Goal: Information Seeking & Learning: Learn about a topic

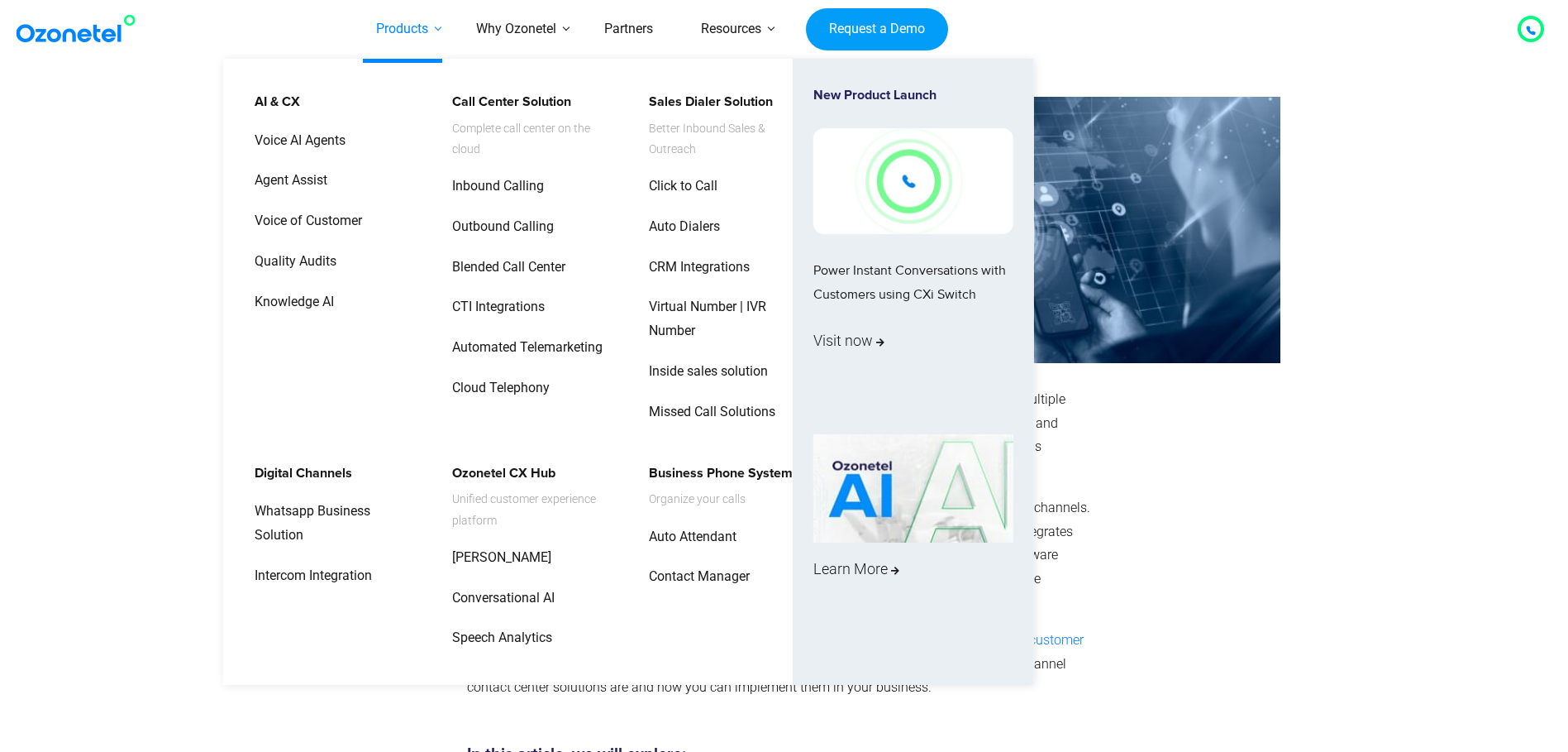
click at [402, 32] on link "Products" at bounding box center [402, 29] width 100 height 59
click at [490, 466] on link "Ozonetel CX Hub Unified customer experience platform" at bounding box center [529, 496] width 176 height 74
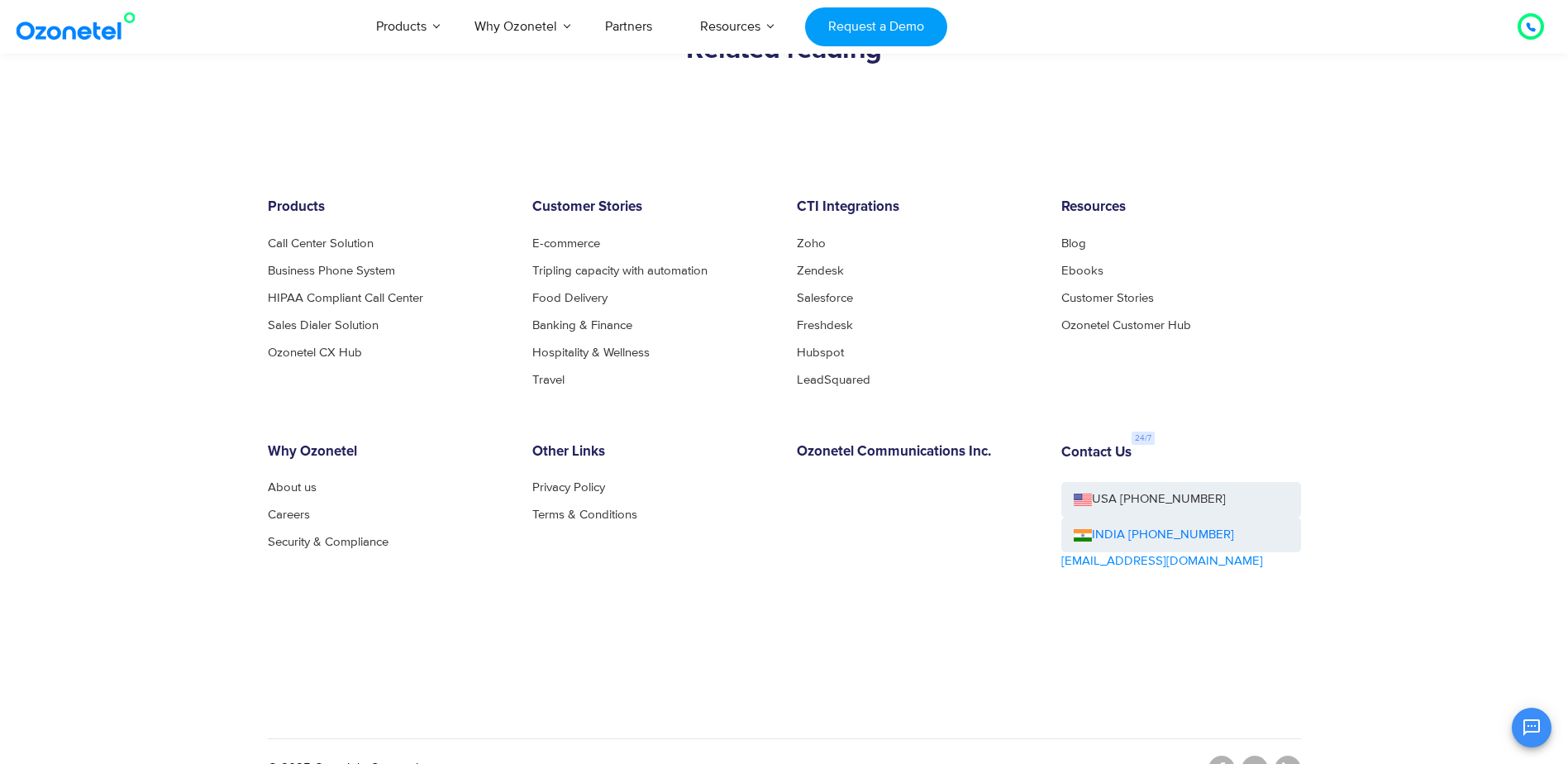
scroll to position [5258, 0]
